Goal: Check status: Check status

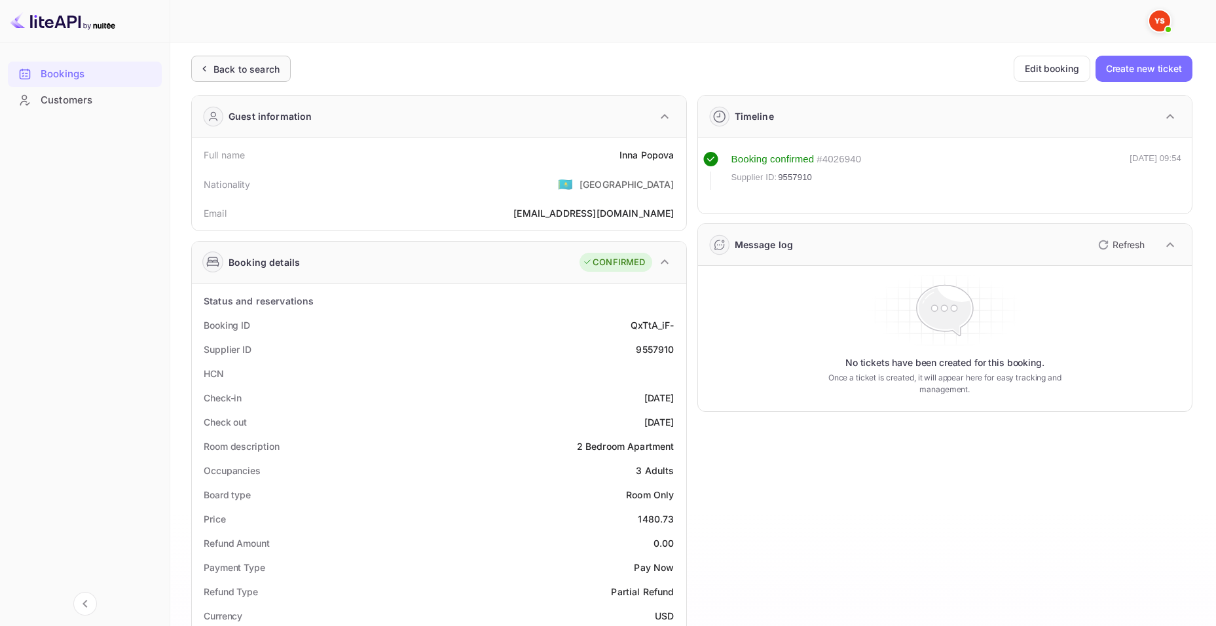
click at [223, 70] on div "Back to search" at bounding box center [246, 69] width 66 height 14
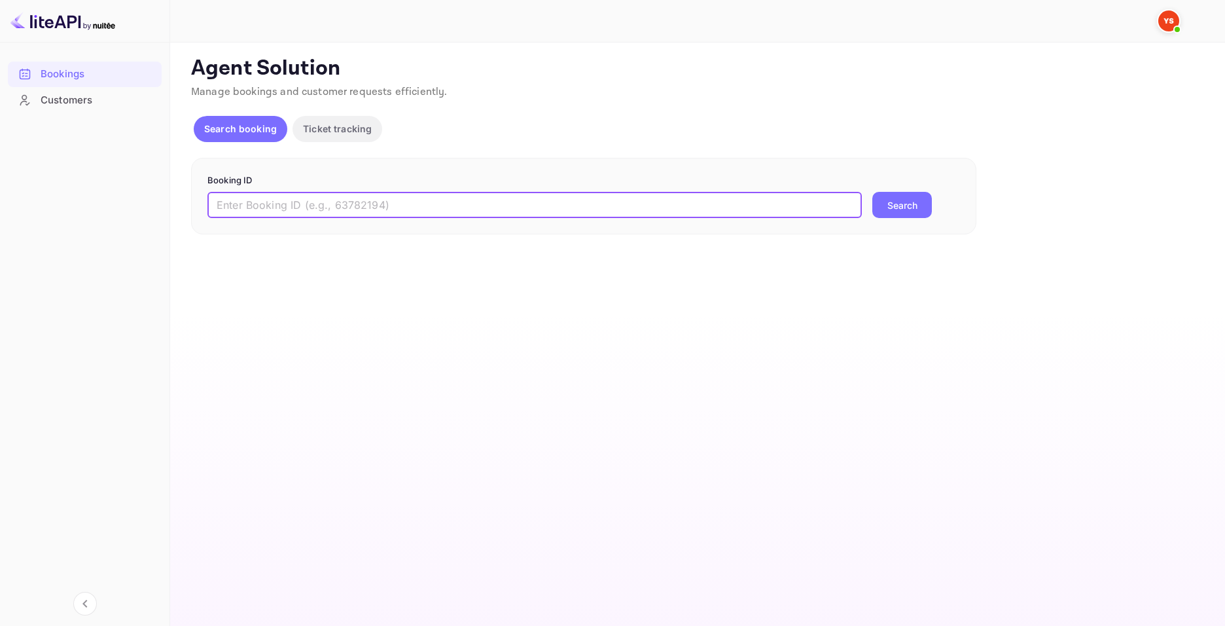
click at [350, 202] on input "text" at bounding box center [534, 205] width 655 height 26
paste input "9754186"
type input "9754186"
click at [902, 209] on button "Search" at bounding box center [903, 205] width 60 height 26
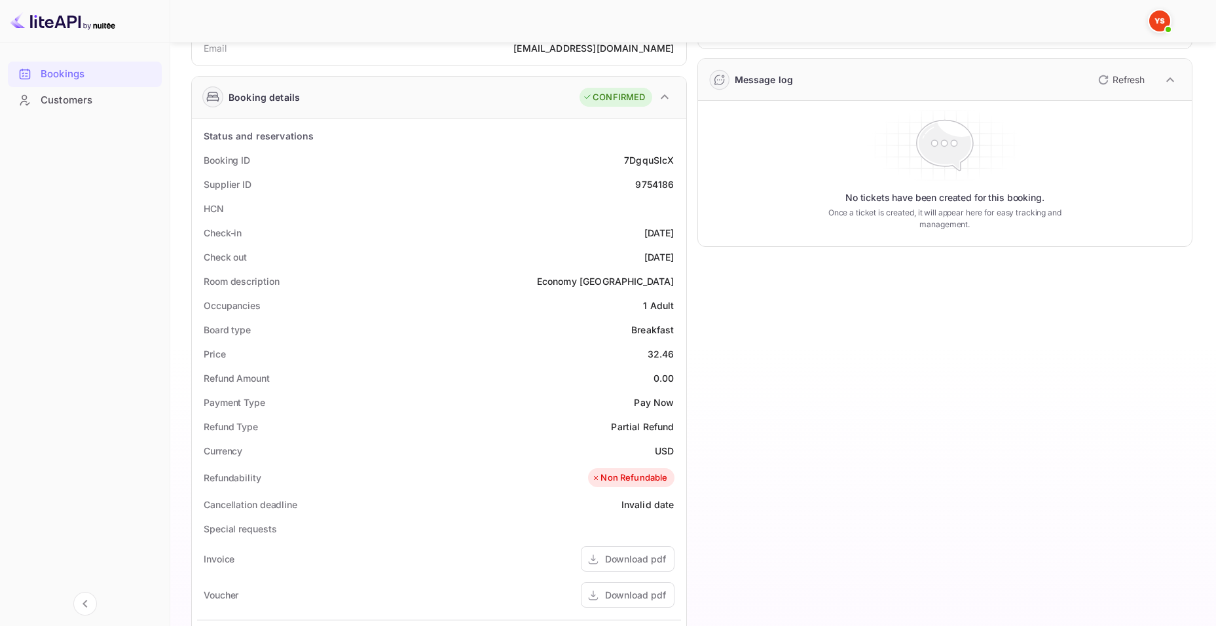
scroll to position [196, 0]
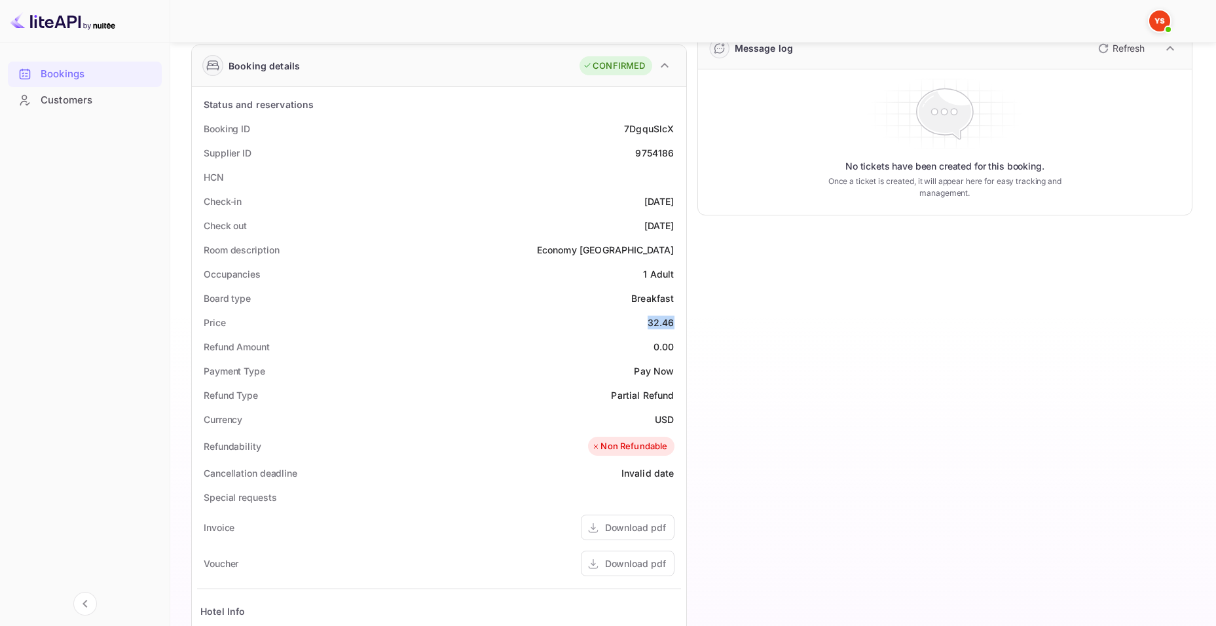
drag, startPoint x: 669, startPoint y: 319, endPoint x: 677, endPoint y: 318, distance: 8.0
click at [677, 318] on div "Price 32.46" at bounding box center [439, 322] width 484 height 24
copy div "32.46"
drag, startPoint x: 657, startPoint y: 418, endPoint x: 672, endPoint y: 420, distance: 15.1
click at [671, 419] on div "USD" at bounding box center [664, 419] width 19 height 14
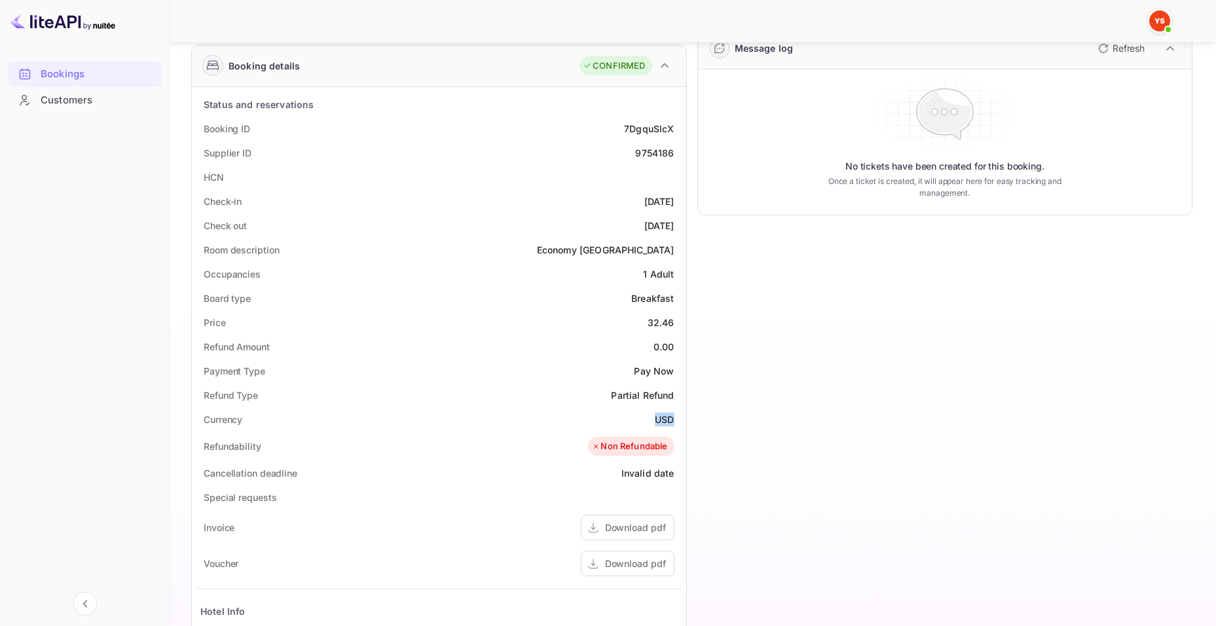
copy div "USD"
